Goal: Information Seeking & Learning: Find specific fact

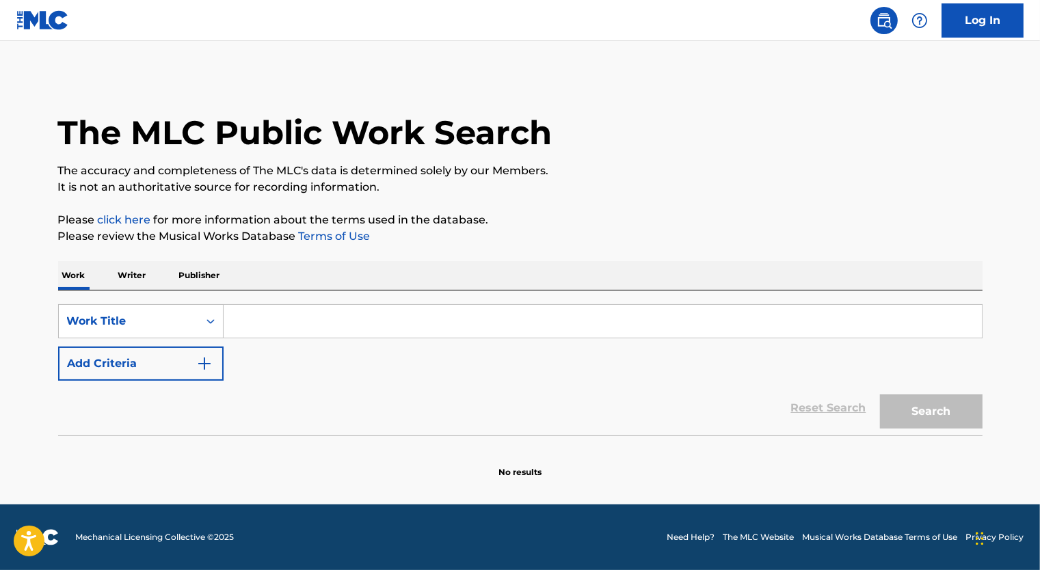
click at [253, 320] on input "Search Form" at bounding box center [603, 321] width 758 height 33
click at [511, 263] on div "Work Writer Publisher" at bounding box center [520, 275] width 925 height 29
click at [249, 323] on input "Search Form" at bounding box center [603, 321] width 758 height 33
click at [135, 278] on p "Writer" at bounding box center [132, 275] width 36 height 29
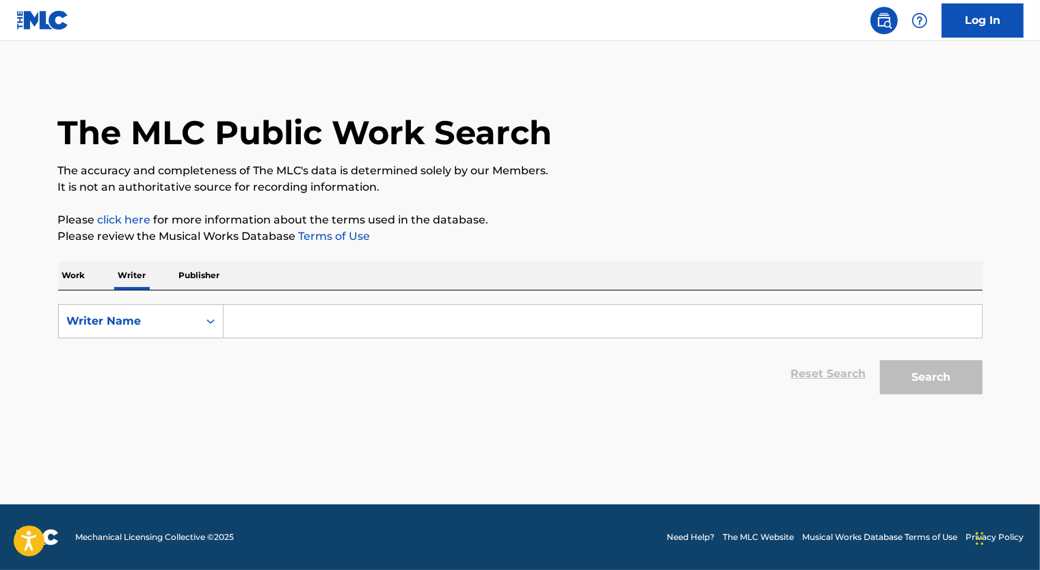
click at [88, 274] on p "Work" at bounding box center [73, 275] width 31 height 29
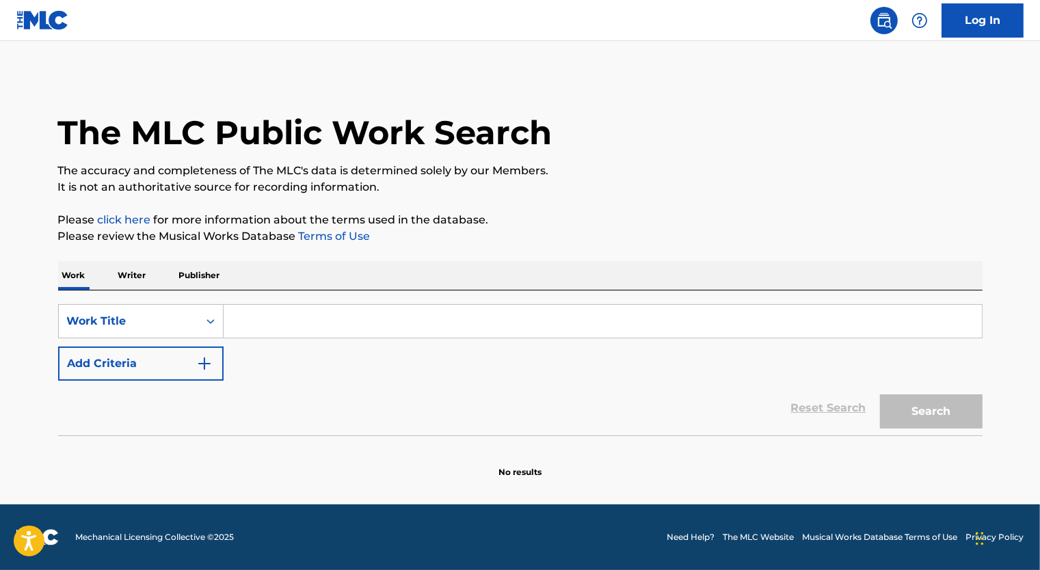
click at [254, 324] on input "Search Form" at bounding box center [603, 321] width 758 height 33
click at [287, 320] on input "Search Form" at bounding box center [603, 321] width 758 height 33
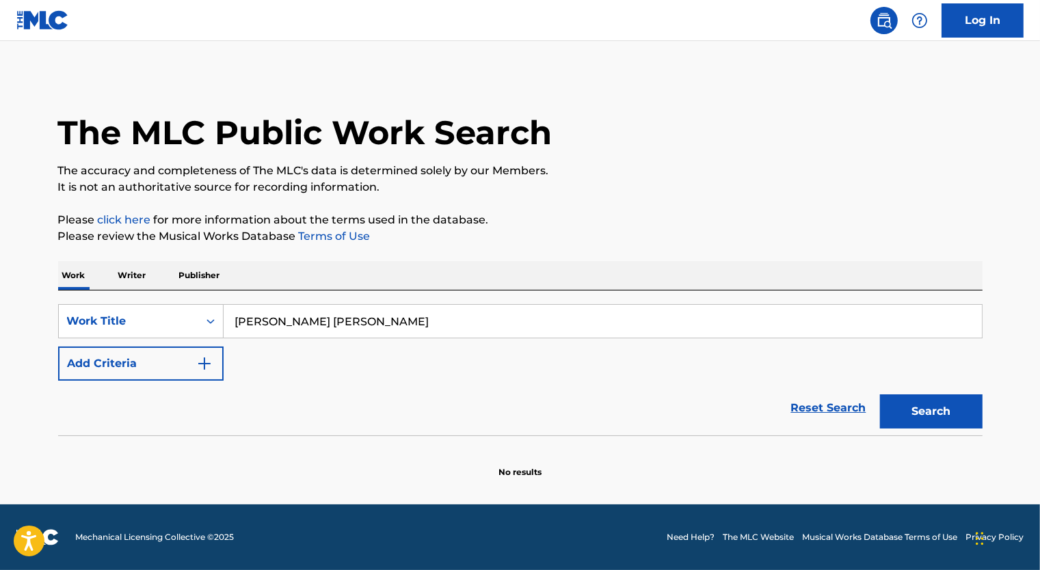
type input "[PERSON_NAME] [PERSON_NAME]"
click at [880, 395] on button "Search" at bounding box center [931, 412] width 103 height 34
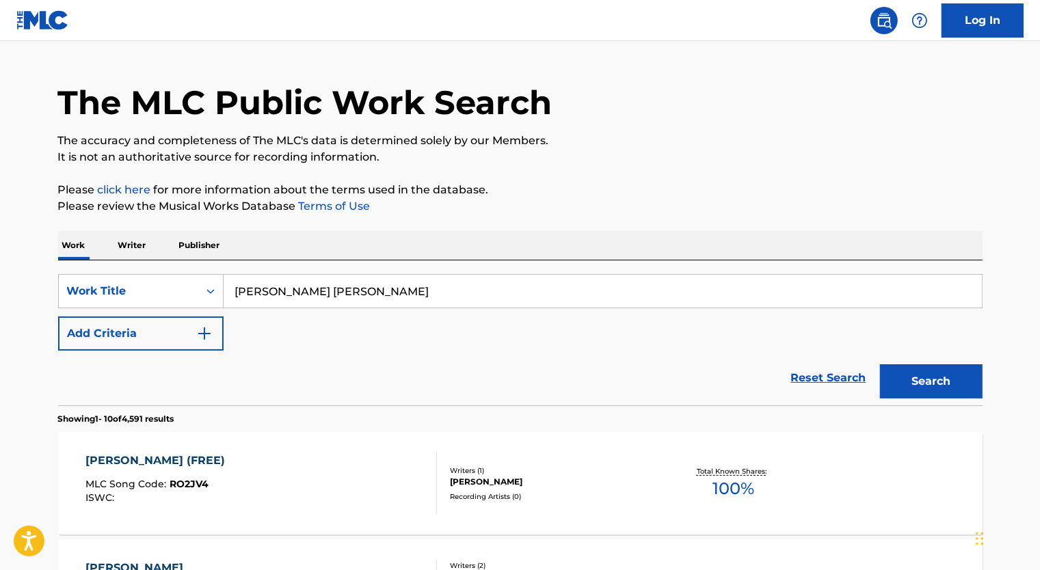
drag, startPoint x: 486, startPoint y: 283, endPoint x: 425, endPoint y: 403, distance: 134.0
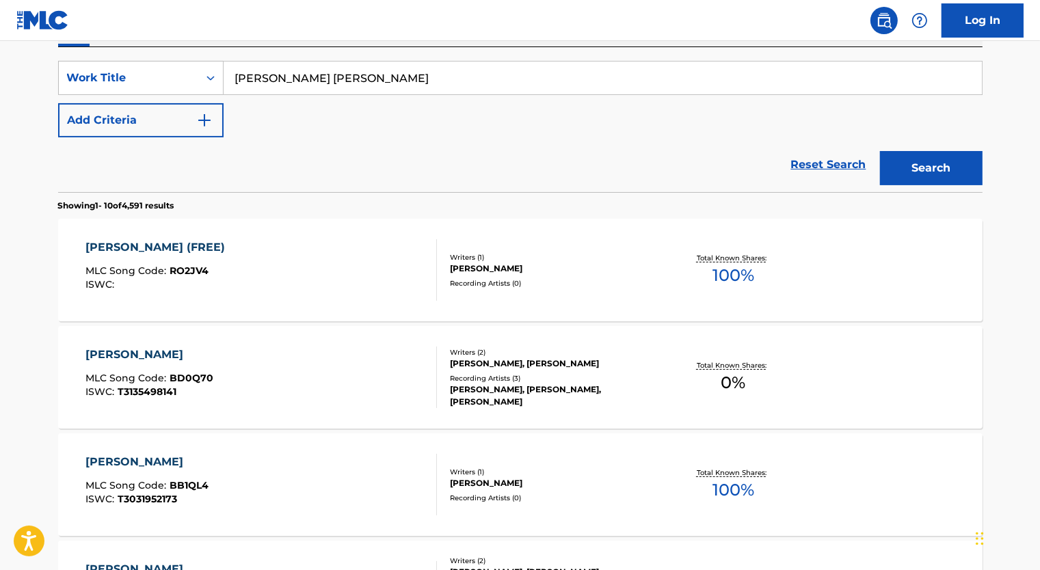
scroll to position [175, 0]
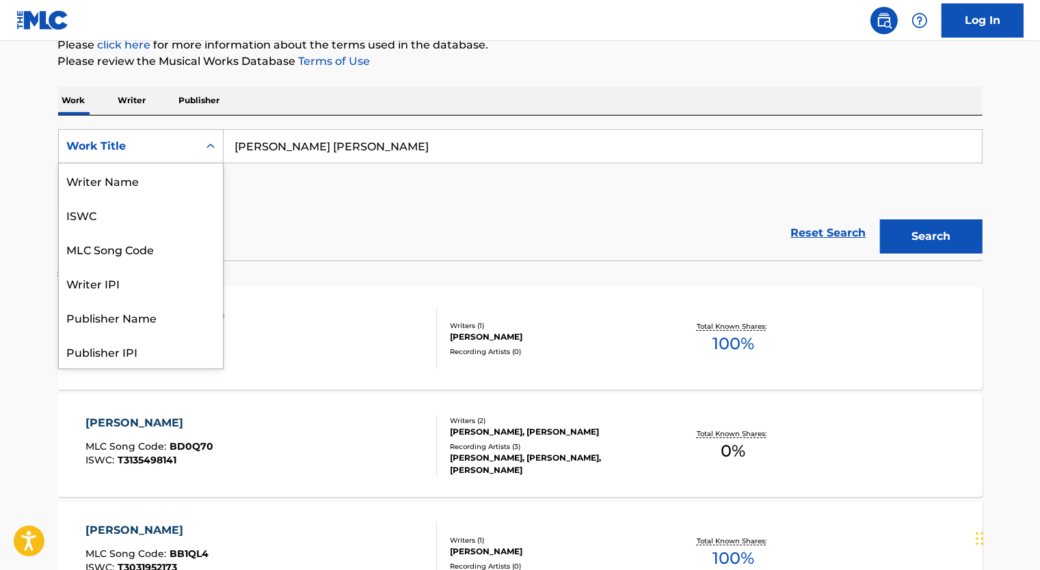
click at [198, 142] on div "Search Form" at bounding box center [210, 146] width 25 height 33
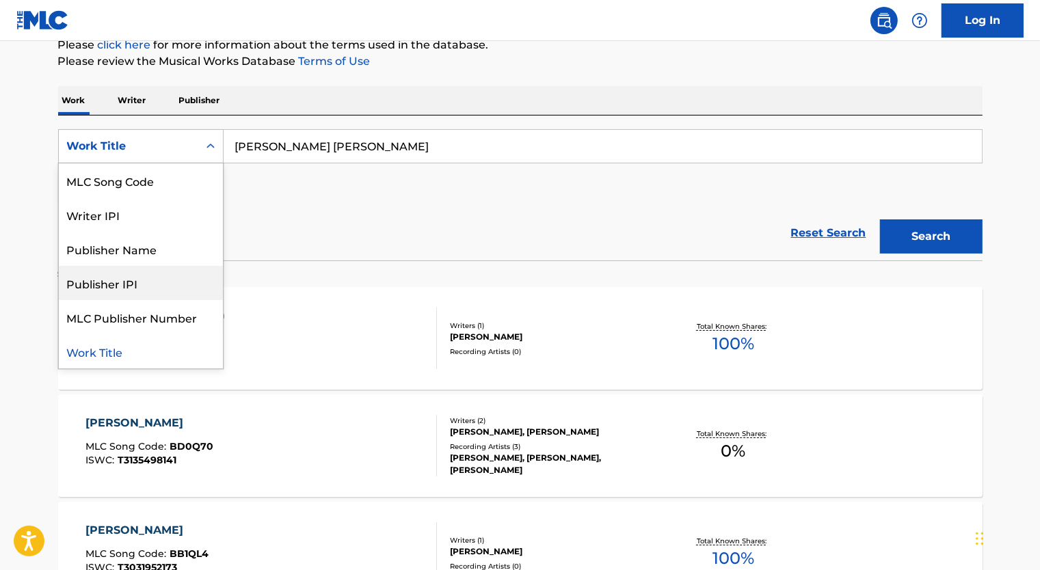
scroll to position [0, 0]
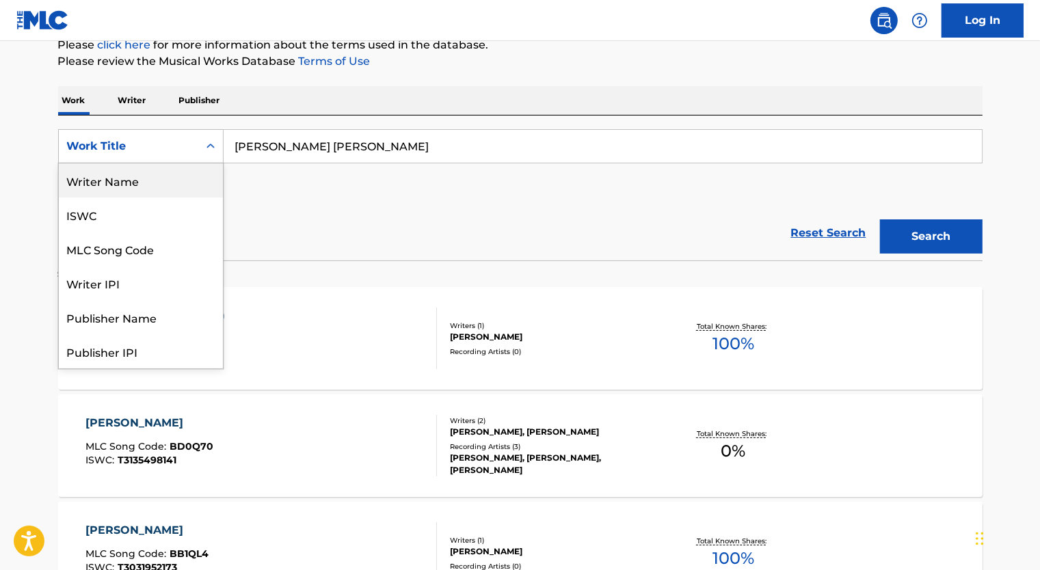
click at [153, 182] on div "Writer Name" at bounding box center [141, 180] width 164 height 34
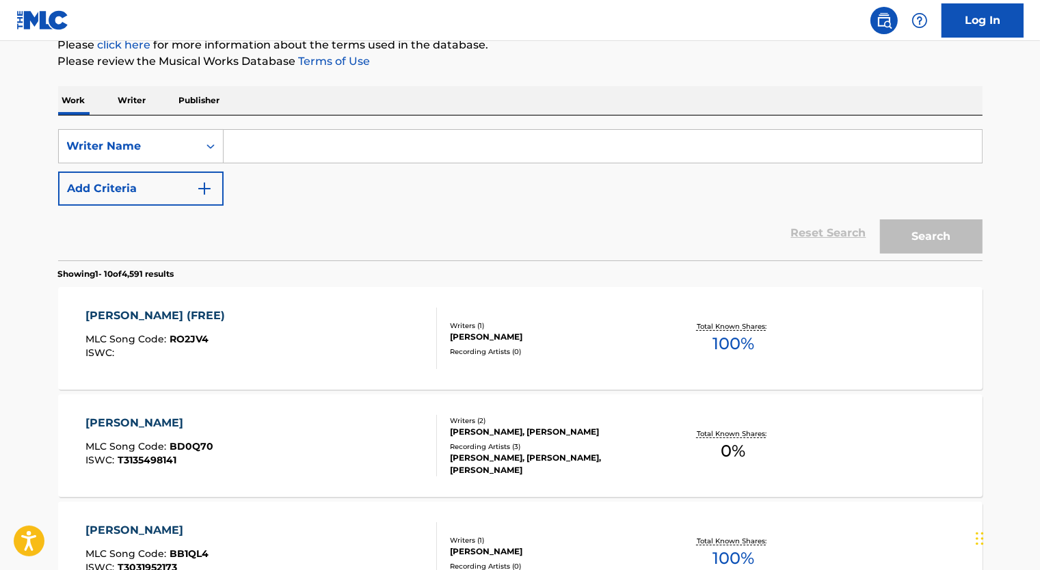
click at [364, 147] on input "Search Form" at bounding box center [603, 146] width 758 height 33
type input "[PERSON_NAME] [PERSON_NAME]"
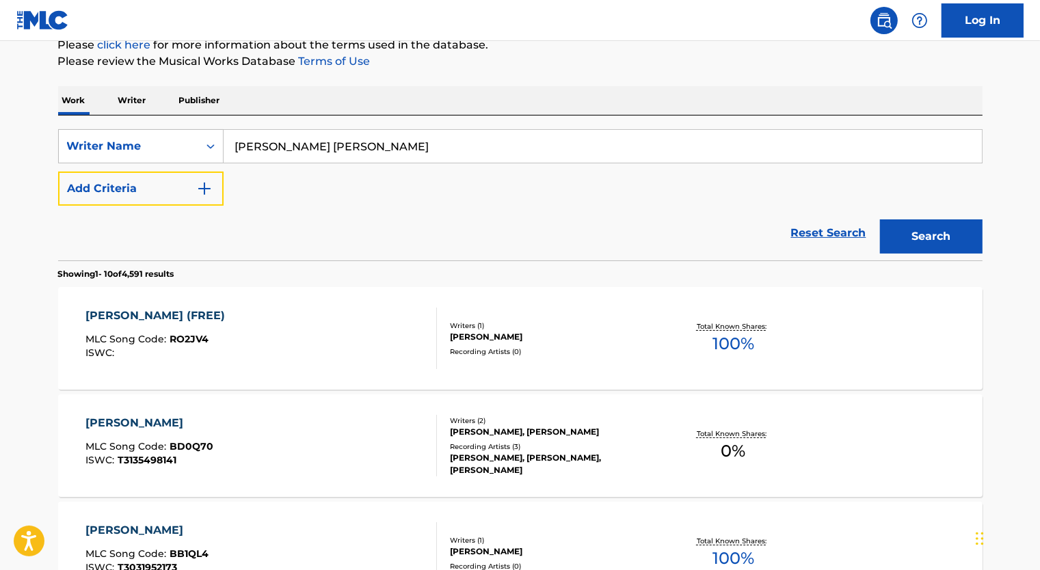
click at [58, 172] on button "Add Criteria" at bounding box center [141, 189] width 166 height 34
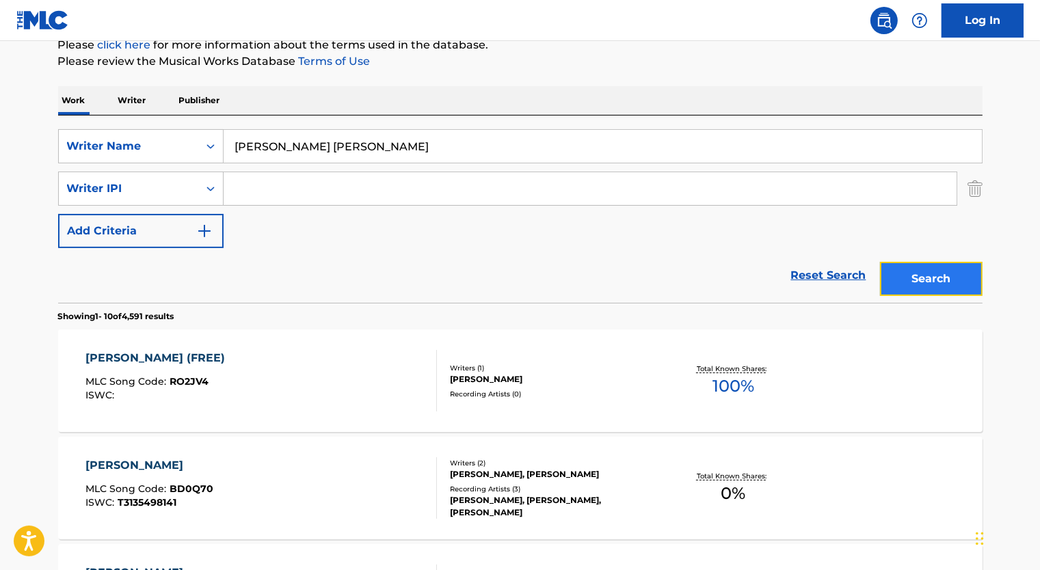
click at [900, 284] on button "Search" at bounding box center [931, 279] width 103 height 34
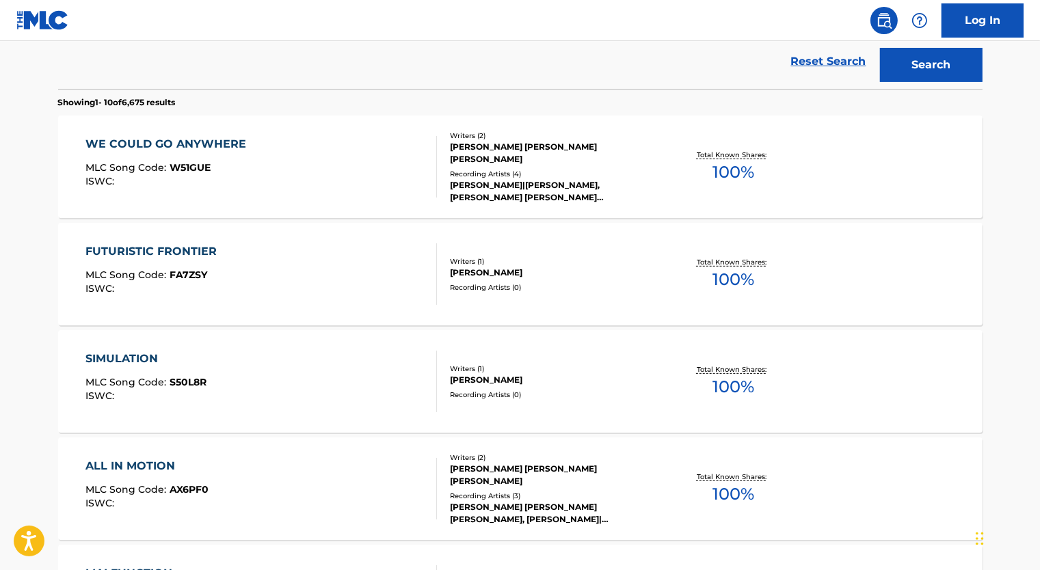
scroll to position [449, 0]
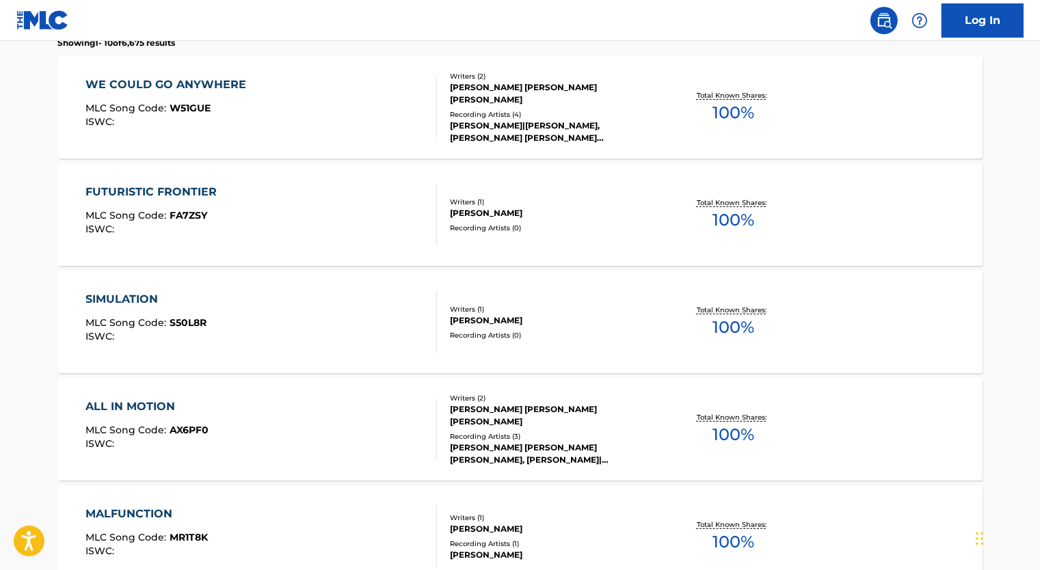
click at [371, 94] on div "WE COULD GO ANYWHERE MLC Song Code : W51GUE ISWC :" at bounding box center [261, 108] width 352 height 62
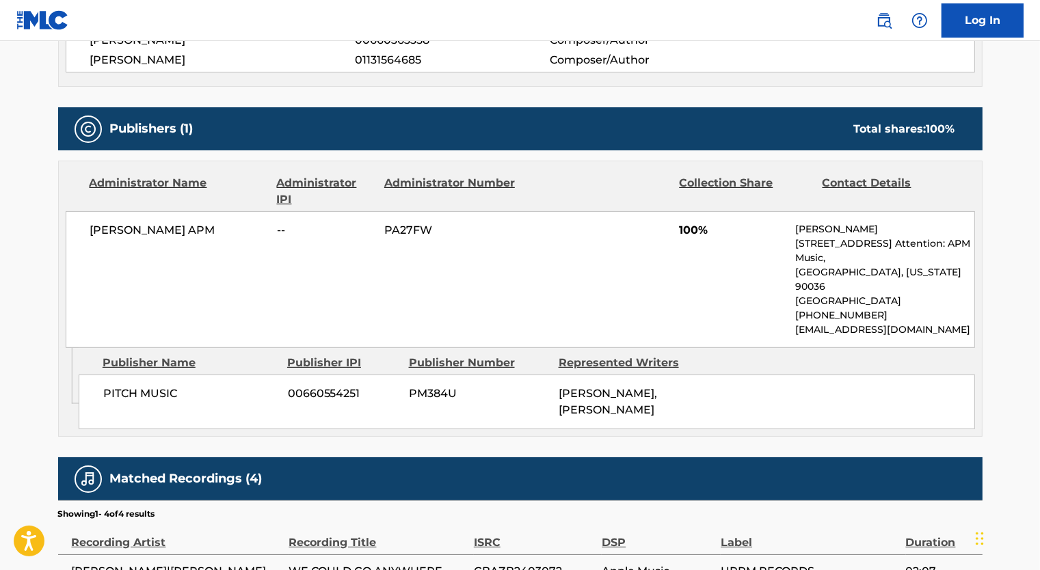
scroll to position [616, 0]
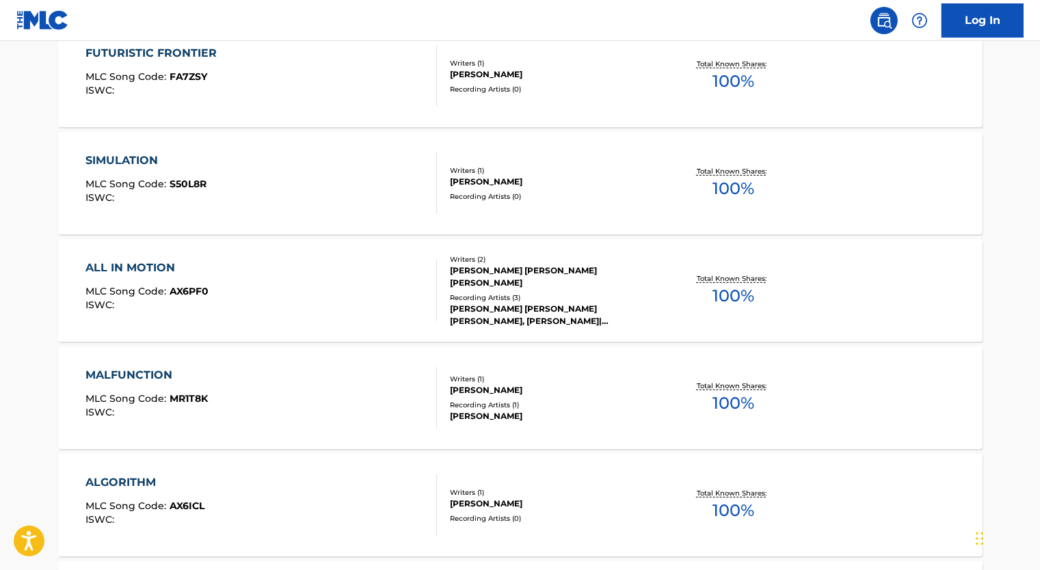
scroll to position [663, 0]
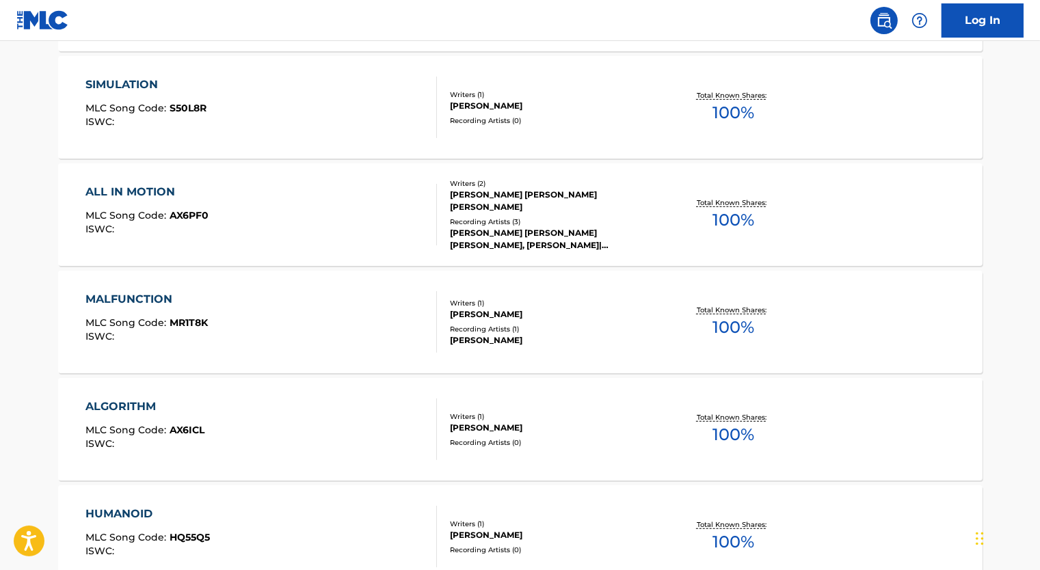
click at [332, 323] on div "MALFUNCTION MLC Song Code : MR1T8K ISWC :" at bounding box center [261, 322] width 352 height 62
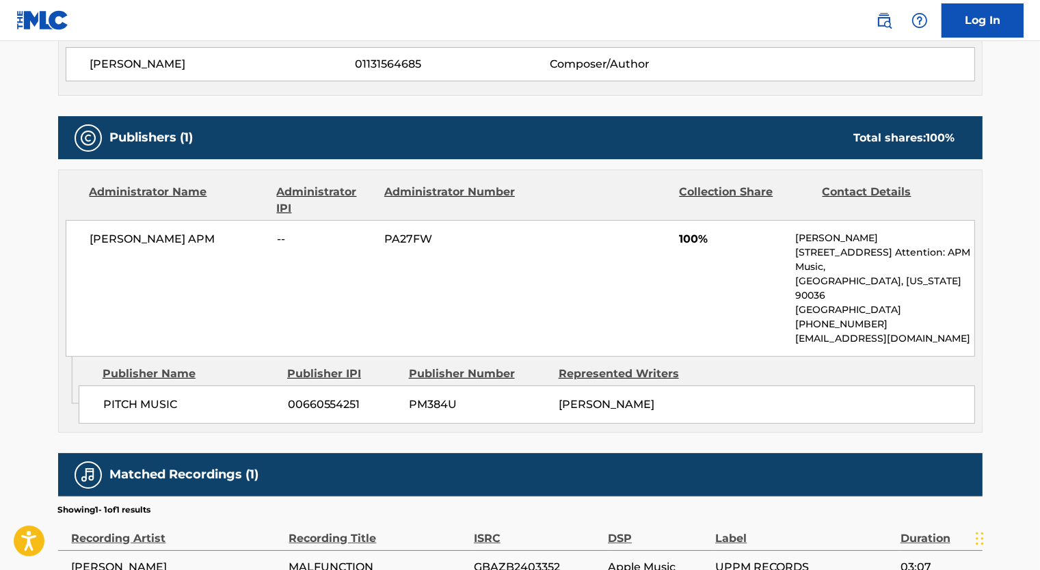
scroll to position [547, 0]
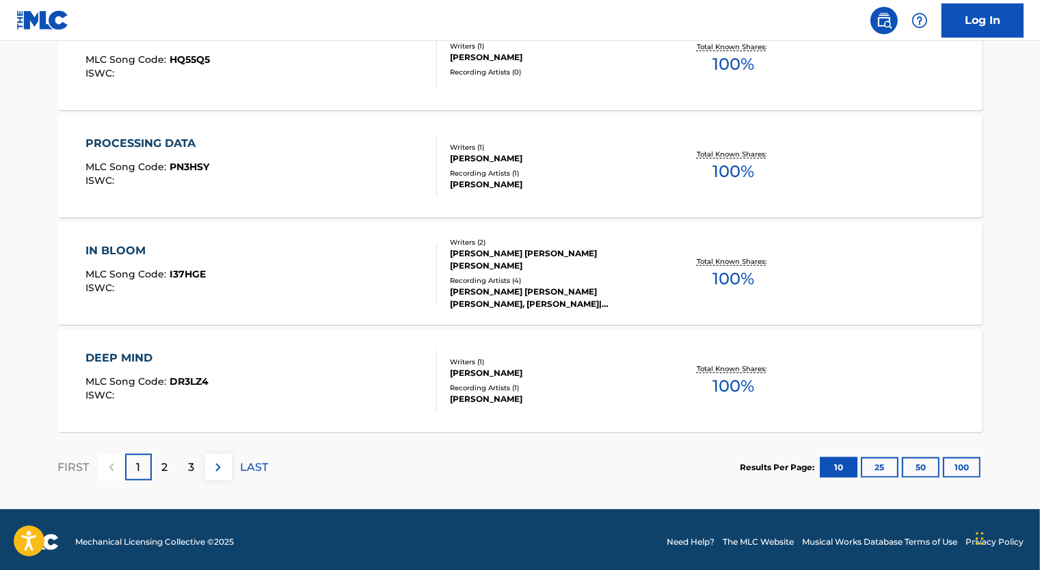
scroll to position [1146, 0]
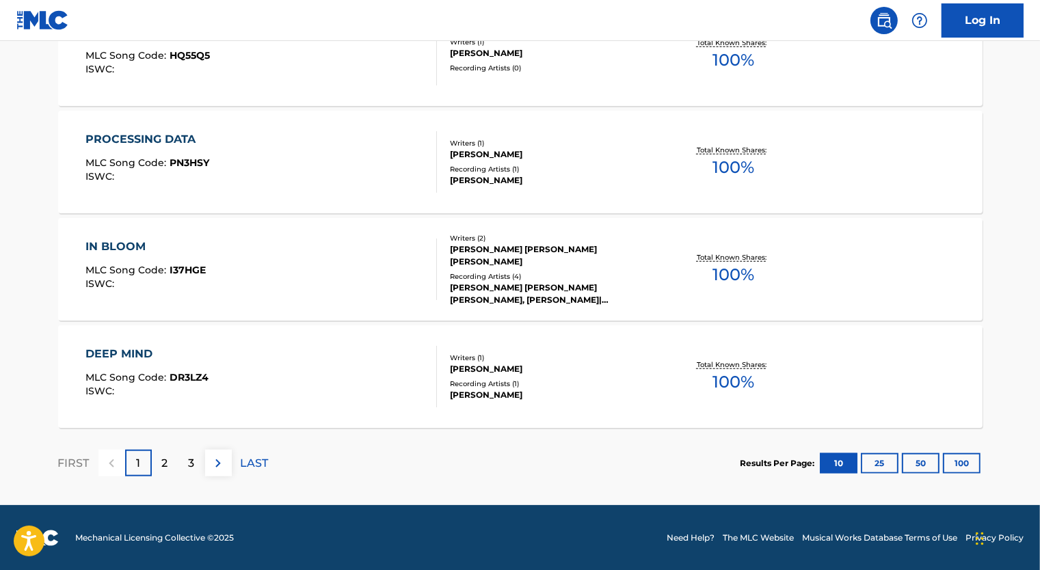
click at [263, 367] on div "DEEP MIND MLC Song Code : DR3LZ4 ISWC :" at bounding box center [261, 377] width 352 height 62
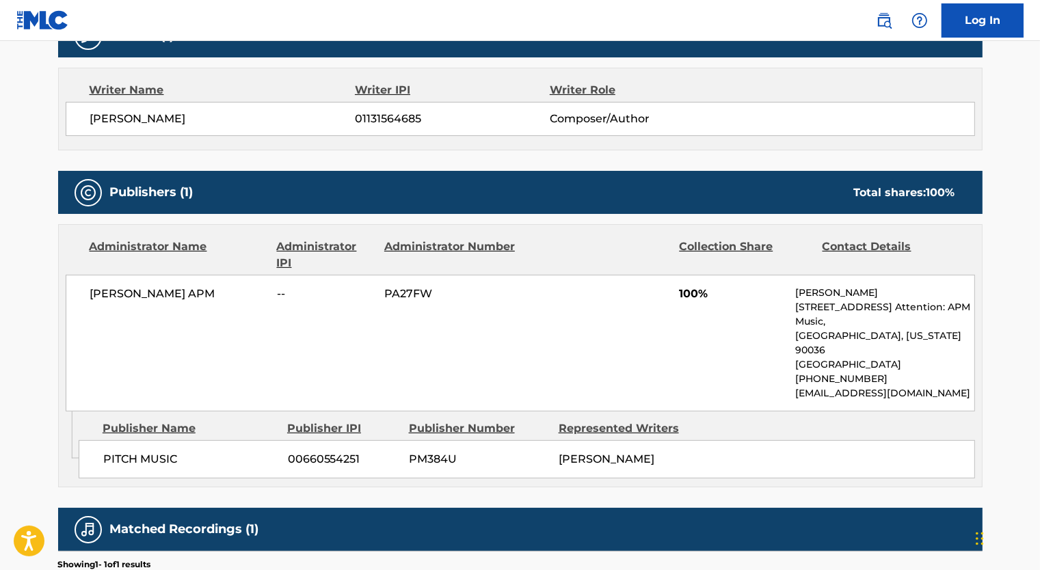
scroll to position [479, 0]
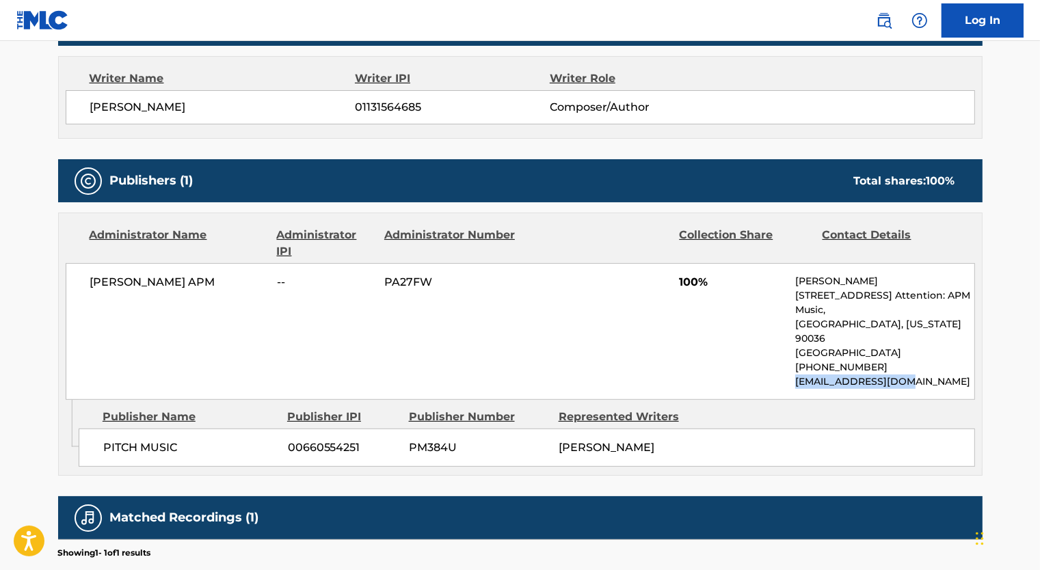
drag, startPoint x: 919, startPoint y: 365, endPoint x: 796, endPoint y: 369, distance: 122.5
click at [796, 375] on p "[EMAIL_ADDRESS][DOMAIN_NAME]" at bounding box center [884, 382] width 179 height 14
drag, startPoint x: 796, startPoint y: 369, endPoint x: 810, endPoint y: 367, distance: 14.5
copy p "[EMAIL_ADDRESS][DOMAIN_NAME]"
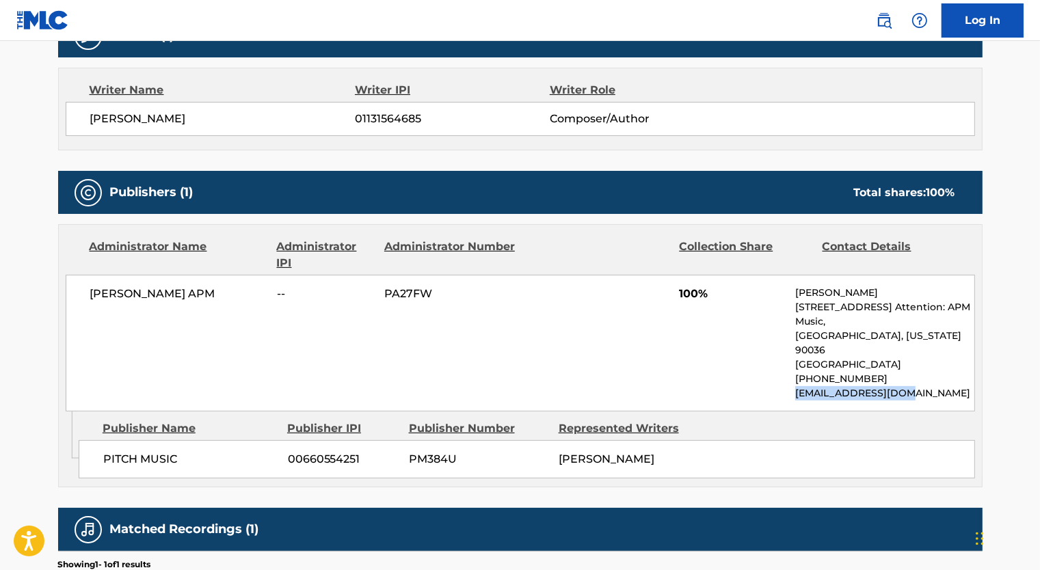
scroll to position [410, 0]
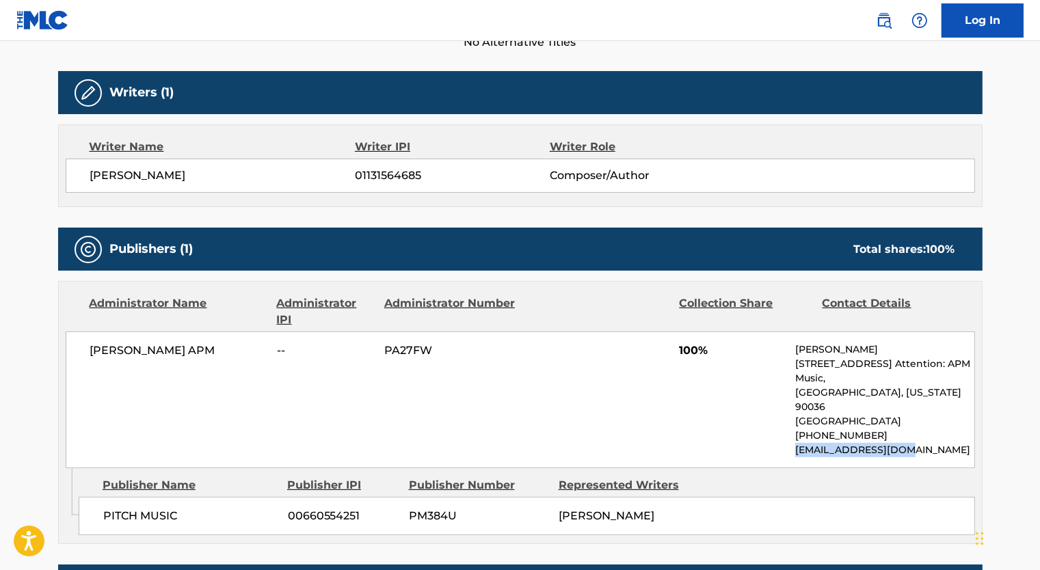
drag, startPoint x: 96, startPoint y: 174, endPoint x: 259, endPoint y: 174, distance: 162.8
click at [259, 174] on div "[PERSON_NAME] 01131564685 Composer/Author" at bounding box center [521, 176] width 910 height 34
drag, startPoint x: 259, startPoint y: 174, endPoint x: 222, endPoint y: 170, distance: 37.8
copy span "[PERSON_NAME]"
